Goal: Go to known website: Access a specific website the user already knows

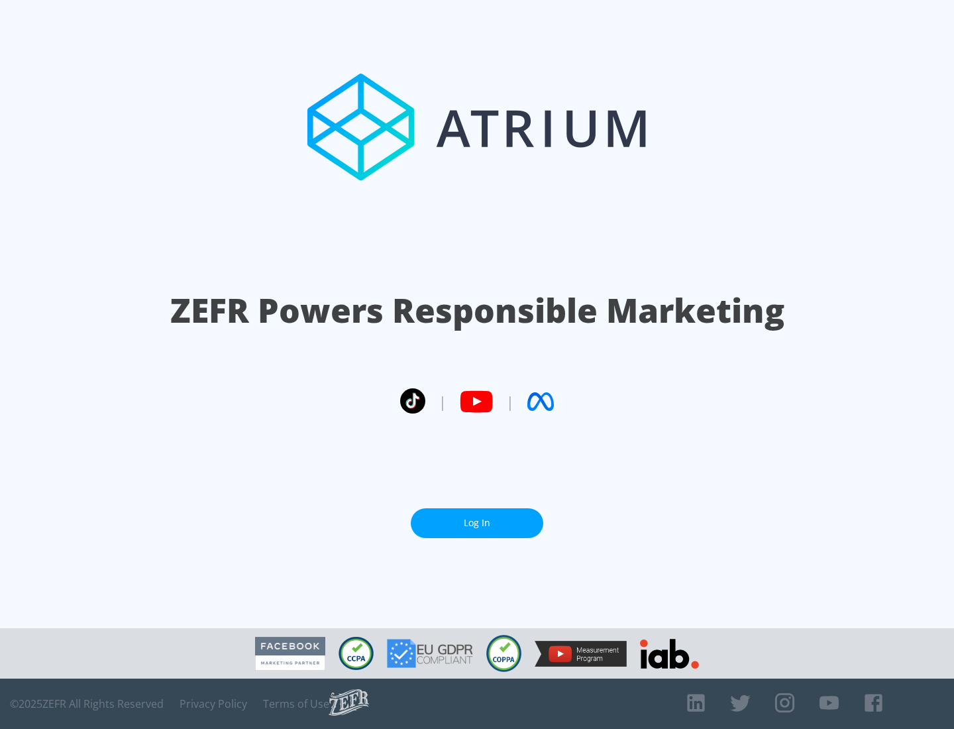
click at [477, 523] on link "Log In" at bounding box center [477, 523] width 133 height 30
